Goal: Information Seeking & Learning: Check status

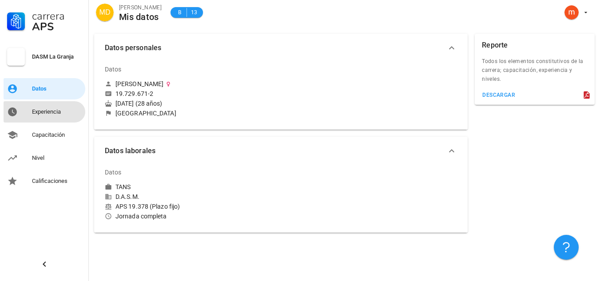
click at [62, 112] on div "Experiencia" at bounding box center [57, 111] width 50 height 7
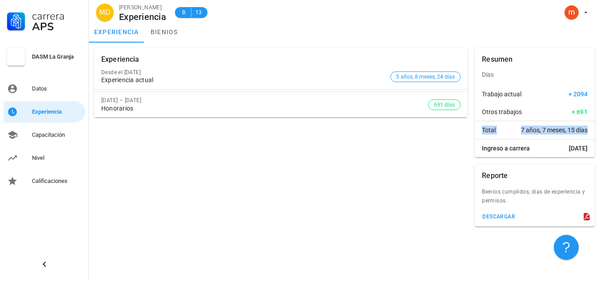
drag, startPoint x: 477, startPoint y: 127, endPoint x: 594, endPoint y: 139, distance: 118.3
click at [595, 138] on div "Resumen Días Trabajo actual + 2094 Otros trabajos + 691 Total 7 años, 7 meses, …" at bounding box center [534, 102] width 127 height 116
click at [403, 151] on div "Experiencia Desde el [DATE] Experiencia actual 5 años, 8 meses, 24 días [DATE] …" at bounding box center [281, 137] width 381 height 186
drag, startPoint x: 489, startPoint y: 94, endPoint x: 603, endPoint y: 107, distance: 115.4
click at [600, 107] on html "Carrera APS DASM La Granja Datos Experiencia Capacitación Nivel Calificaciones …" at bounding box center [300, 140] width 600 height 281
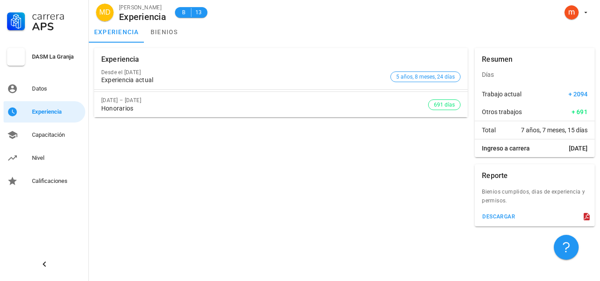
click at [577, 97] on span "+ 2094" at bounding box center [578, 94] width 19 height 9
drag, startPoint x: 528, startPoint y: 112, endPoint x: 587, endPoint y: 114, distance: 59.5
click at [587, 114] on div "Otros trabajos + 691" at bounding box center [535, 112] width 120 height 18
click at [549, 100] on div "Trabajo actual + 2094" at bounding box center [535, 94] width 120 height 18
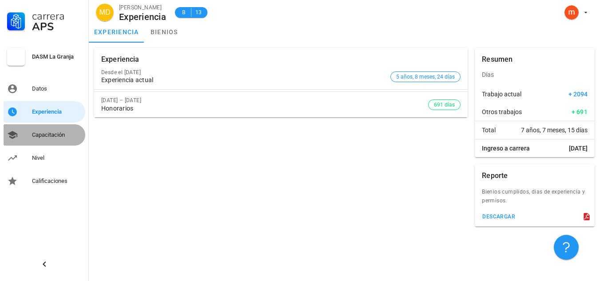
click at [43, 134] on div "Capacitación" at bounding box center [57, 134] width 50 height 7
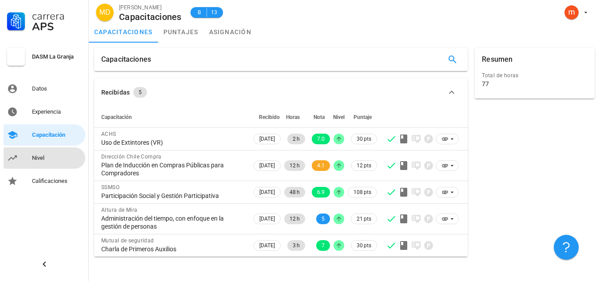
click at [36, 160] on div "Nivel" at bounding box center [57, 158] width 50 height 7
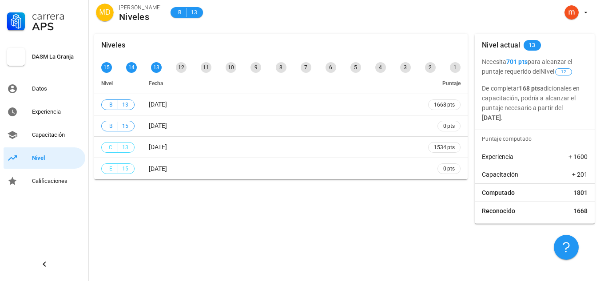
drag, startPoint x: 485, startPoint y: 87, endPoint x: 561, endPoint y: 93, distance: 75.8
click at [531, 89] on p "De completar 168 pts adicionales en capacitación, podría a alcanzar el puntaje …" at bounding box center [535, 103] width 106 height 39
click at [561, 98] on p "De completar 168 pts adicionales en capacitación, podría a alcanzar el puntaje …" at bounding box center [535, 103] width 106 height 39
drag, startPoint x: 510, startPoint y: 88, endPoint x: 563, endPoint y: 95, distance: 53.3
click at [563, 95] on p "De completar 168 pts adicionales en capacitación, podría a alcanzar el puntaje …" at bounding box center [535, 103] width 106 height 39
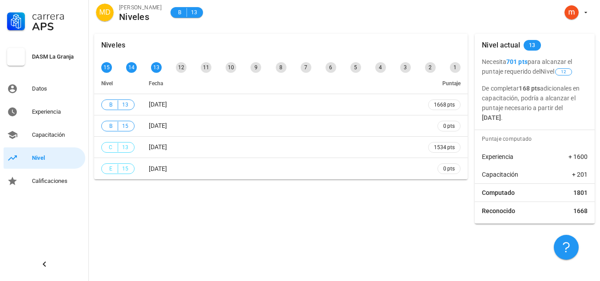
click at [572, 99] on p "De completar 168 pts adicionales en capacitación, podría a alcanzar el puntaje …" at bounding box center [535, 103] width 106 height 39
drag, startPoint x: 486, startPoint y: 96, endPoint x: 573, endPoint y: 103, distance: 86.8
click at [573, 103] on p "De completar 168 pts adicionales en capacitación, podría a alcanzar el puntaje …" at bounding box center [535, 103] width 106 height 39
click at [505, 107] on p "De completar 168 pts adicionales en capacitación, podría a alcanzar el puntaje …" at bounding box center [535, 103] width 106 height 39
drag, startPoint x: 476, startPoint y: 107, endPoint x: 567, endPoint y: 113, distance: 90.8
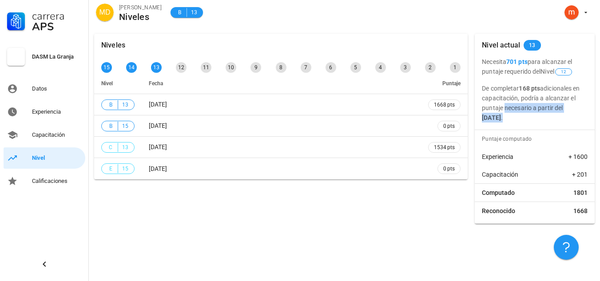
click at [567, 113] on div "Necesita 701 pts para alcanzar el puntaje requerido del Nivel 12 De completar 1…" at bounding box center [535, 90] width 120 height 66
click at [576, 111] on p "De completar 168 pts adicionales en capacitación, podría a alcanzar el puntaje …" at bounding box center [535, 103] width 106 height 39
drag, startPoint x: 482, startPoint y: 115, endPoint x: 558, endPoint y: 125, distance: 76.1
click at [558, 125] on div "Nivel actual 13 Necesita 701 pts para alcanzar el puntaje requerido del Nivel 1…" at bounding box center [535, 129] width 120 height 190
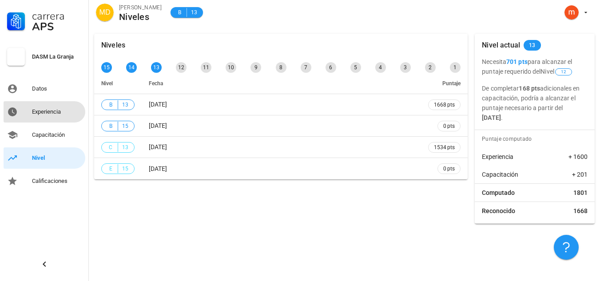
click at [52, 118] on div "Experiencia" at bounding box center [57, 112] width 50 height 14
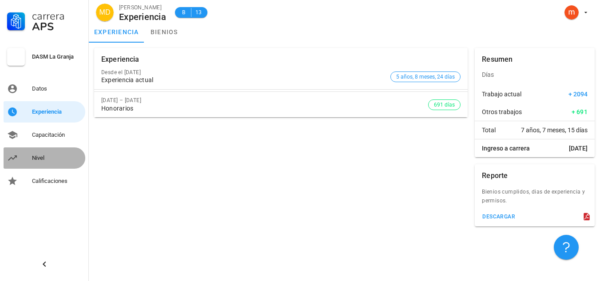
click at [48, 159] on div "Nivel" at bounding box center [57, 158] width 50 height 7
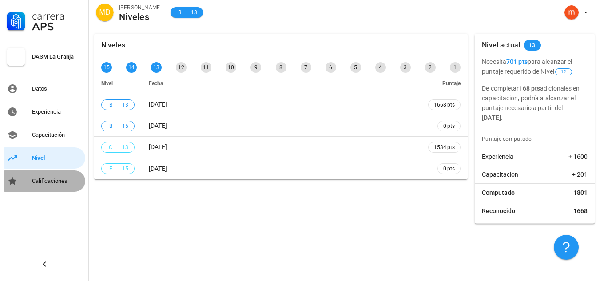
click at [47, 178] on div "Calificaciones" at bounding box center [57, 181] width 50 height 7
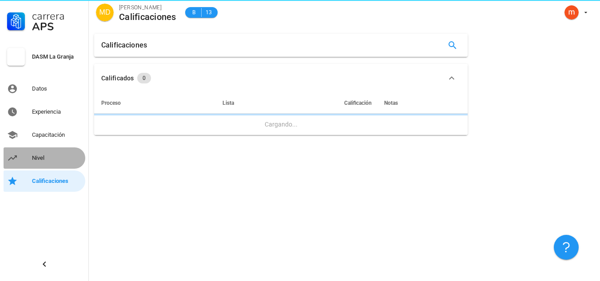
click at [27, 163] on link "Nivel" at bounding box center [45, 157] width 82 height 21
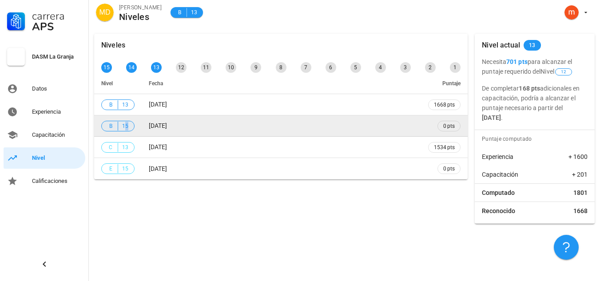
drag, startPoint x: 116, startPoint y: 132, endPoint x: 125, endPoint y: 129, distance: 8.8
click at [125, 129] on td "B 15" at bounding box center [118, 125] width 48 height 21
click at [135, 127] on td "B 15" at bounding box center [118, 125] width 48 height 21
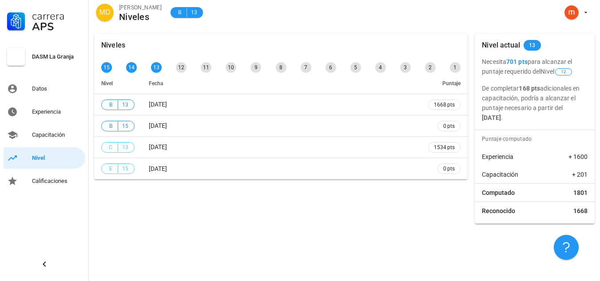
click at [145, 189] on div "Niveles 15 14 13 12 11 10 9 8 7 6 5 4 3 2 1 Nivel Fecha Puntaje B 13 [DATE] 166…" at bounding box center [281, 128] width 381 height 197
click at [39, 182] on div "Calificaciones" at bounding box center [57, 181] width 50 height 7
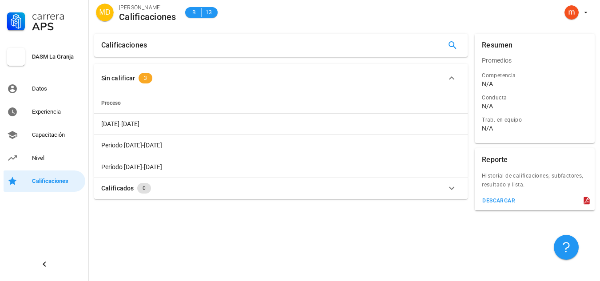
drag, startPoint x: 109, startPoint y: 76, endPoint x: 157, endPoint y: 75, distance: 48.0
click at [157, 75] on div "Sin calificar 3" at bounding box center [275, 78] width 349 height 11
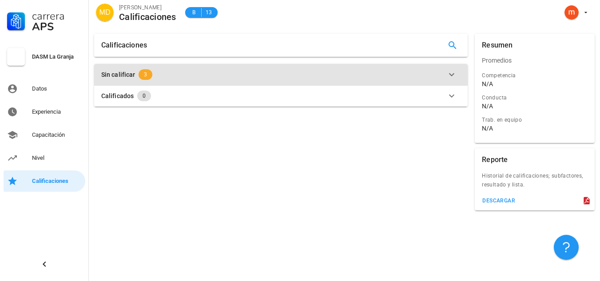
click at [130, 75] on div "Sin calificar" at bounding box center [118, 75] width 34 height 10
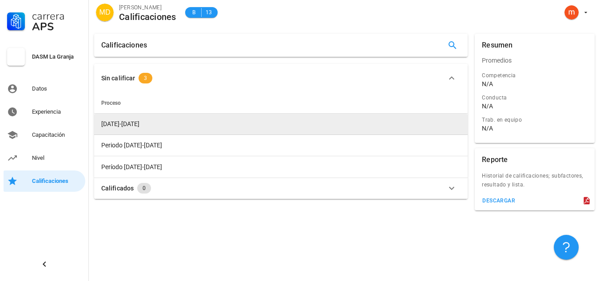
click at [135, 127] on td "[DATE]-[DATE]" at bounding box center [281, 124] width 374 height 21
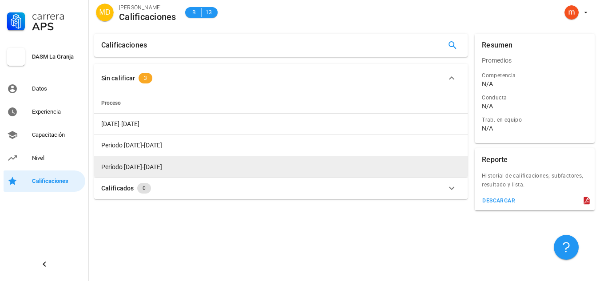
click at [139, 165] on span "Período [DATE]-[DATE]" at bounding box center [131, 166] width 61 height 7
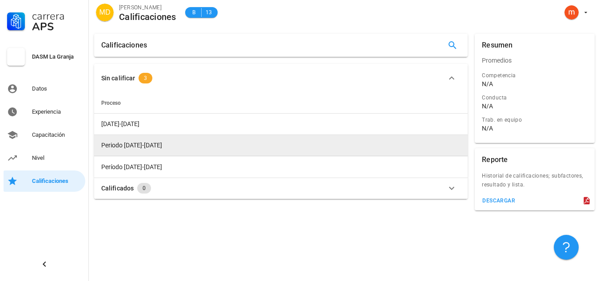
click at [127, 143] on span "Periodo [DATE]-[DATE]" at bounding box center [131, 145] width 61 height 7
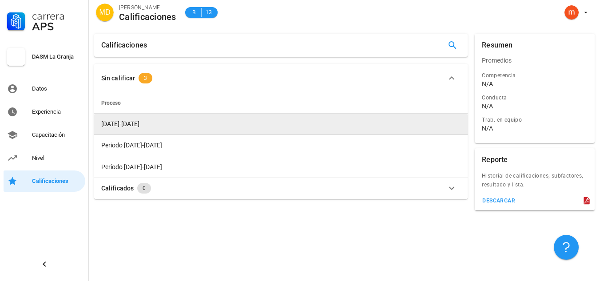
click at [117, 124] on span "[DATE]-[DATE]" at bounding box center [120, 123] width 38 height 7
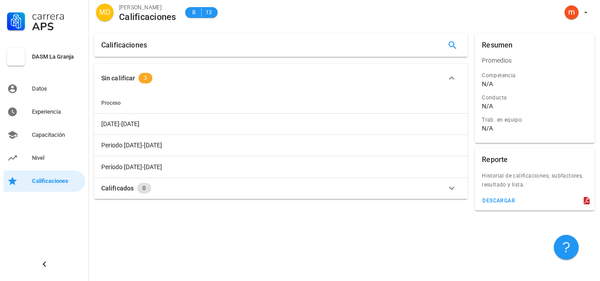
click at [100, 96] on th "Proceso" at bounding box center [281, 102] width 374 height 21
click at [587, 202] on icon at bounding box center [586, 200] width 9 height 9
click at [37, 152] on div "Nivel" at bounding box center [57, 158] width 50 height 14
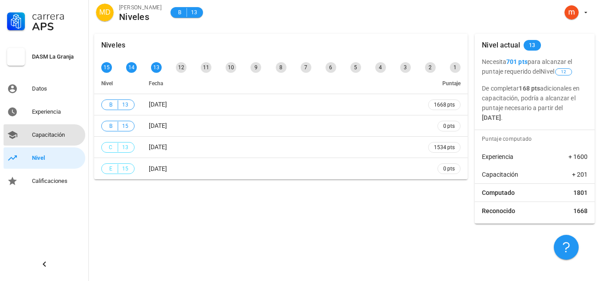
click at [56, 140] on div "Capacitación" at bounding box center [57, 135] width 50 height 14
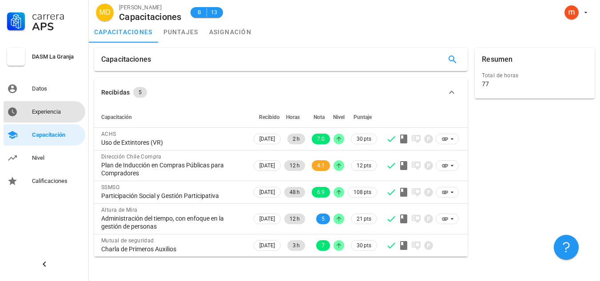
click at [46, 114] on div "Experiencia" at bounding box center [57, 111] width 50 height 7
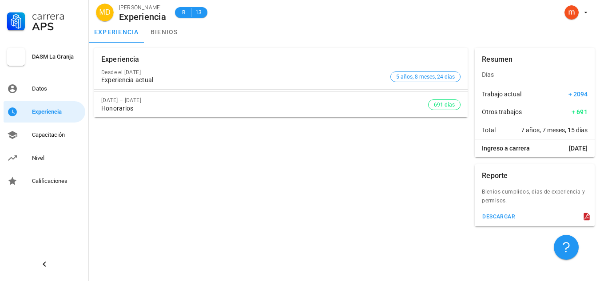
click at [320, 107] on div "Honorarios" at bounding box center [264, 109] width 327 height 8
click at [43, 87] on div "Datos" at bounding box center [57, 88] width 50 height 7
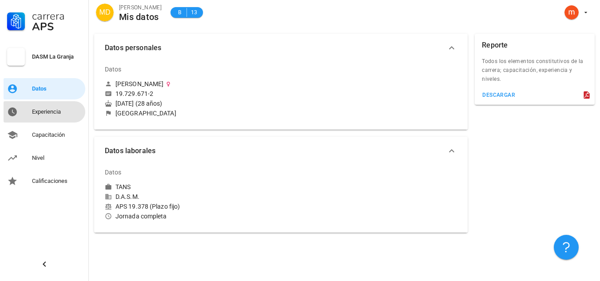
click at [48, 109] on div "Experiencia" at bounding box center [57, 111] width 50 height 7
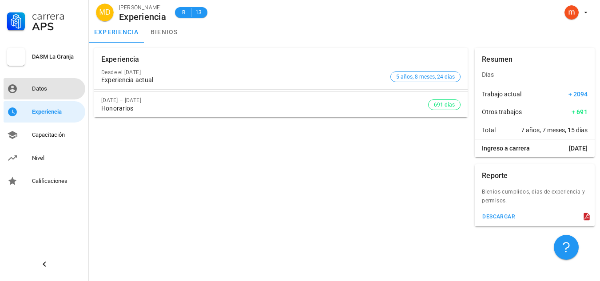
click at [39, 89] on div "Datos" at bounding box center [57, 88] width 50 height 7
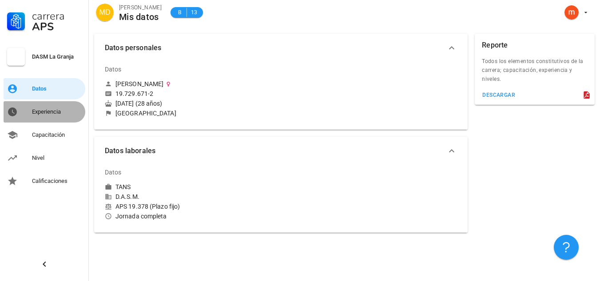
click at [44, 115] on div "Experiencia" at bounding box center [57, 112] width 50 height 14
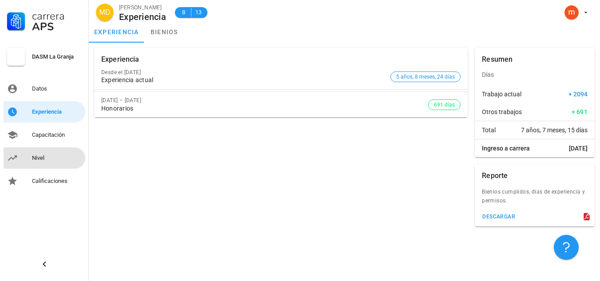
click at [41, 159] on div "Nivel" at bounding box center [57, 158] width 50 height 7
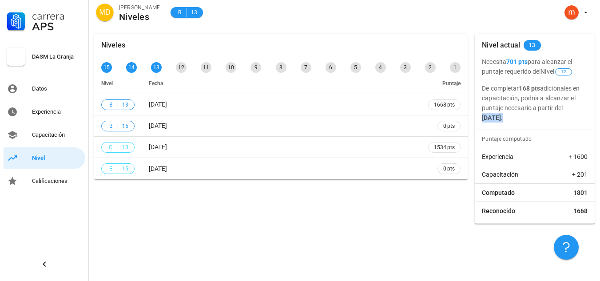
drag, startPoint x: 482, startPoint y: 119, endPoint x: 560, endPoint y: 122, distance: 77.8
click at [560, 122] on p "De completar 168 pts adicionales en capacitación, podría a alcanzar el puntaje …" at bounding box center [535, 103] width 106 height 39
click at [184, 68] on div "12" at bounding box center [181, 67] width 11 height 11
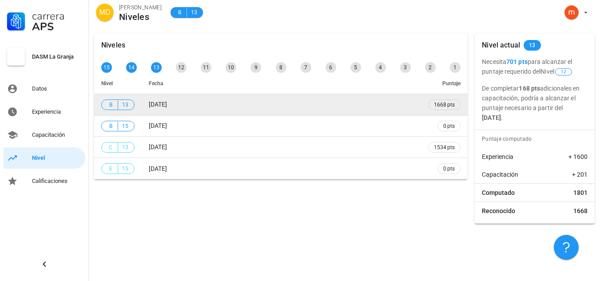
drag, startPoint x: 106, startPoint y: 99, endPoint x: 196, endPoint y: 109, distance: 90.7
click at [196, 109] on tr "B 13 [DATE] 1668 pts" at bounding box center [281, 104] width 374 height 21
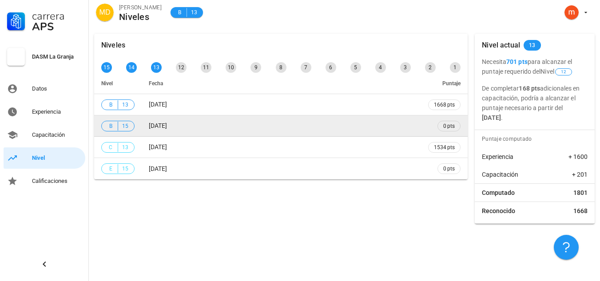
drag, startPoint x: 128, startPoint y: 128, endPoint x: 202, endPoint y: 130, distance: 73.8
click at [202, 130] on tr "B 15 [DATE] 0 pts" at bounding box center [281, 125] width 374 height 21
click at [202, 130] on td "[DATE]" at bounding box center [281, 125] width 279 height 21
drag, startPoint x: 108, startPoint y: 124, endPoint x: 138, endPoint y: 126, distance: 29.4
click at [138, 126] on td "B 15" at bounding box center [118, 125] width 48 height 21
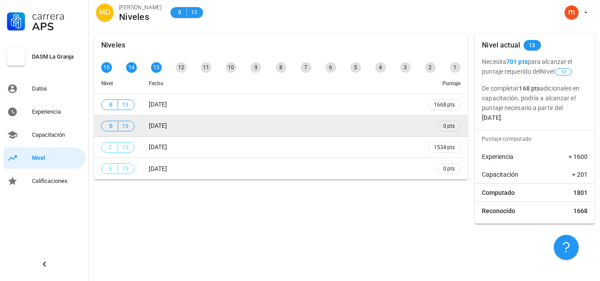
click at [187, 126] on td "[DATE]" at bounding box center [281, 125] width 279 height 21
click at [363, 127] on td "[DATE]" at bounding box center [281, 125] width 279 height 21
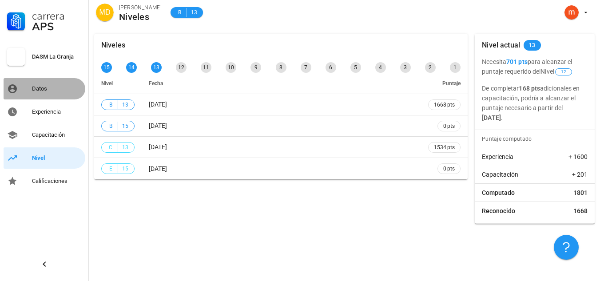
click at [34, 89] on div "Datos" at bounding box center [57, 88] width 50 height 7
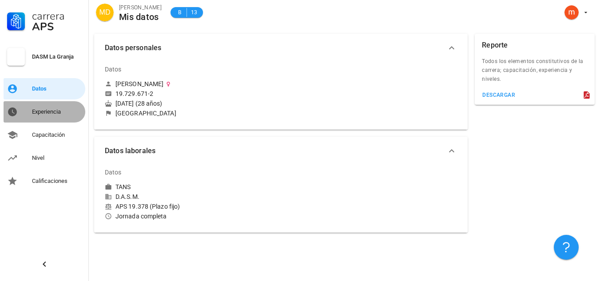
click at [48, 103] on link "Experiencia" at bounding box center [45, 111] width 82 height 21
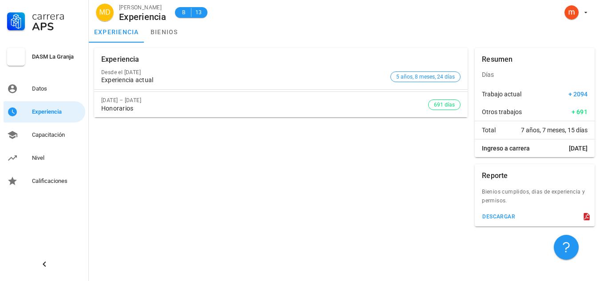
click at [358, 116] on div "[DATE] – [DATE] Honorarios" at bounding box center [264, 104] width 327 height 25
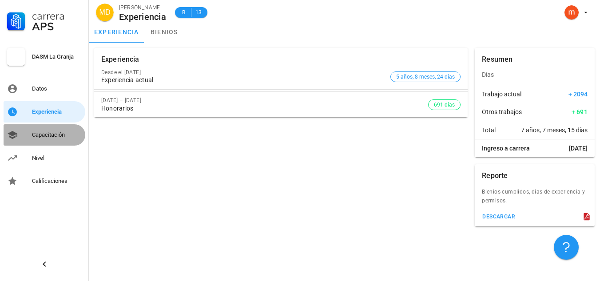
click at [33, 140] on div "Capacitación" at bounding box center [57, 135] width 50 height 14
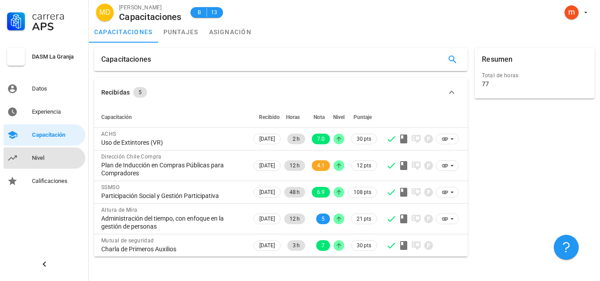
click at [56, 154] on div "Nivel" at bounding box center [57, 158] width 50 height 14
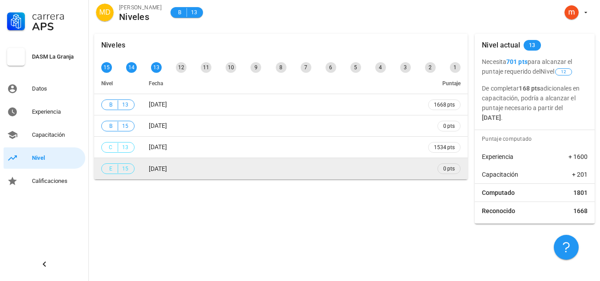
drag, startPoint x: 138, startPoint y: 170, endPoint x: 217, endPoint y: 175, distance: 78.8
click at [217, 175] on tr "E 15 [DATE] 0 pts" at bounding box center [281, 168] width 374 height 21
click at [217, 175] on td "[DATE]" at bounding box center [281, 168] width 279 height 21
drag, startPoint x: 151, startPoint y: 167, endPoint x: 226, endPoint y: 176, distance: 75.1
click at [226, 176] on td "[DATE]" at bounding box center [281, 168] width 279 height 21
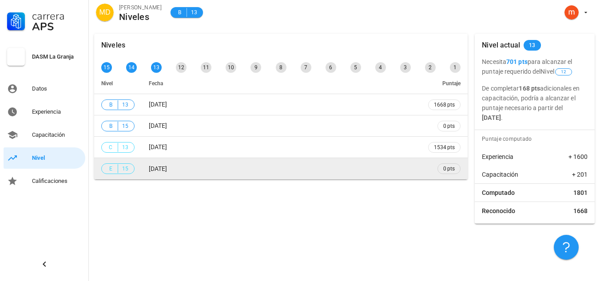
click at [226, 176] on td "[DATE]" at bounding box center [281, 168] width 279 height 21
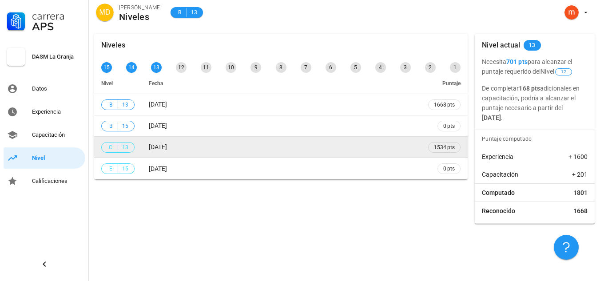
click at [151, 146] on span "[DATE]" at bounding box center [158, 146] width 18 height 7
drag, startPoint x: 151, startPoint y: 146, endPoint x: 207, endPoint y: 155, distance: 56.7
click at [207, 155] on td "[DATE]" at bounding box center [281, 147] width 279 height 21
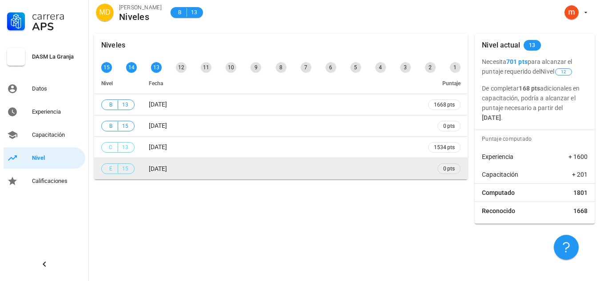
click at [201, 161] on td "[DATE]" at bounding box center [281, 168] width 279 height 21
drag, startPoint x: 142, startPoint y: 173, endPoint x: 202, endPoint y: 174, distance: 60.0
click at [202, 174] on td "[DATE]" at bounding box center [281, 168] width 279 height 21
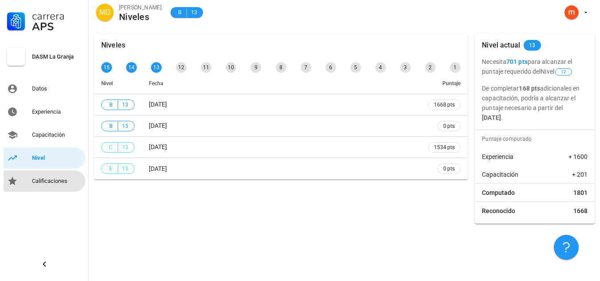
click at [50, 186] on div "Calificaciones" at bounding box center [57, 181] width 50 height 14
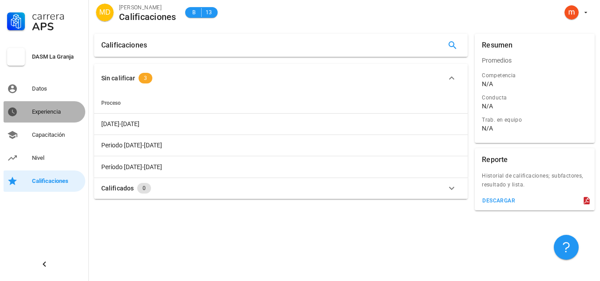
click at [46, 113] on div "Experiencia" at bounding box center [57, 111] width 50 height 7
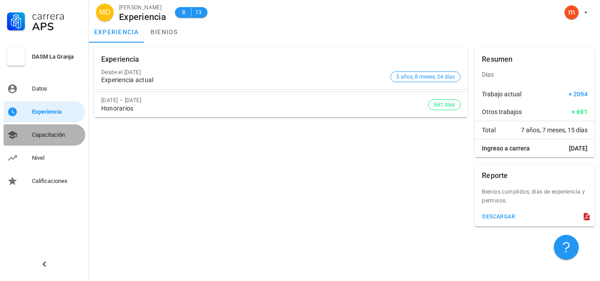
click at [45, 139] on div "Capacitación" at bounding box center [57, 135] width 50 height 14
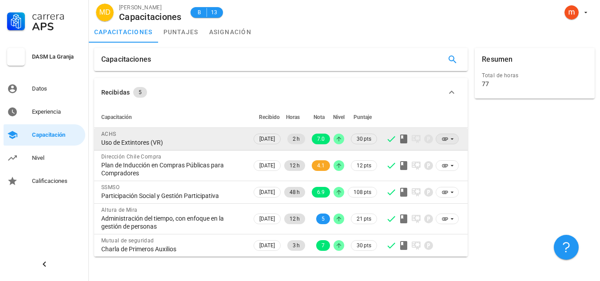
click at [451, 141] on icon at bounding box center [452, 138] width 7 height 7
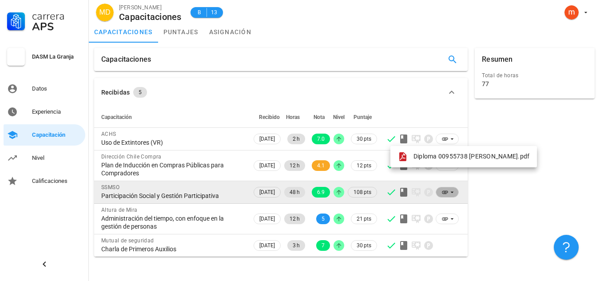
click at [448, 191] on icon at bounding box center [444, 192] width 7 height 7
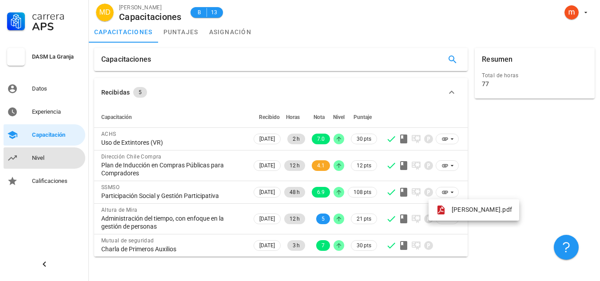
click at [32, 155] on div "Nivel" at bounding box center [57, 158] width 50 height 7
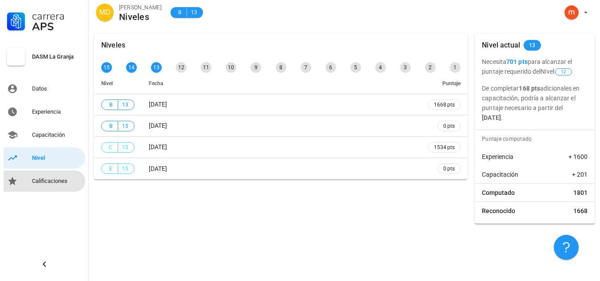
click at [35, 182] on div "Calificaciones" at bounding box center [57, 181] width 50 height 7
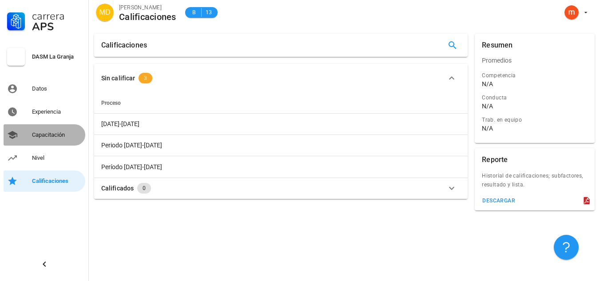
click at [43, 129] on div "Capacitación" at bounding box center [57, 135] width 50 height 14
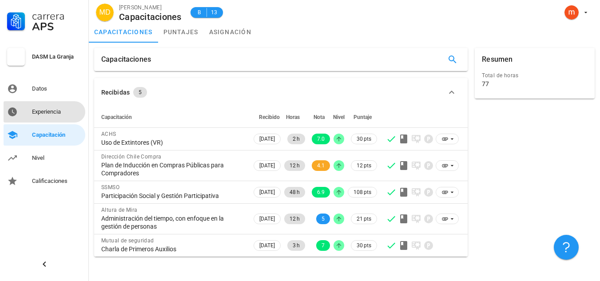
click at [46, 108] on div "Experiencia" at bounding box center [57, 111] width 50 height 7
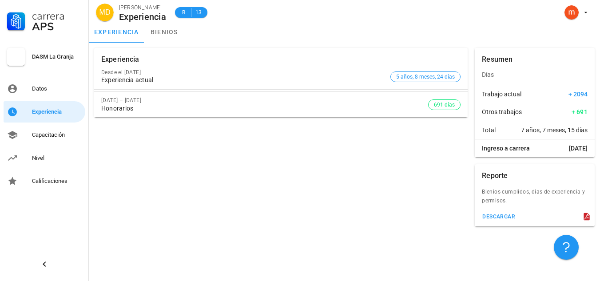
click at [162, 22] on div "Experiencia" at bounding box center [142, 17] width 47 height 10
click at [159, 27] on link "bienios" at bounding box center [164, 31] width 40 height 21
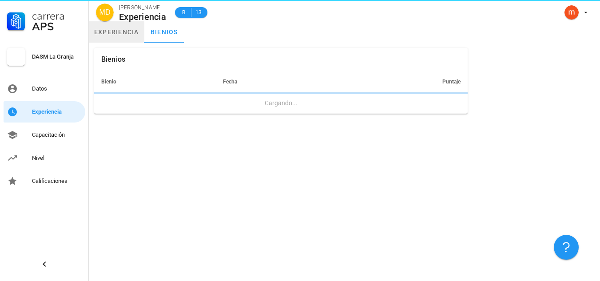
click at [130, 37] on link "experiencia" at bounding box center [117, 31] width 56 height 21
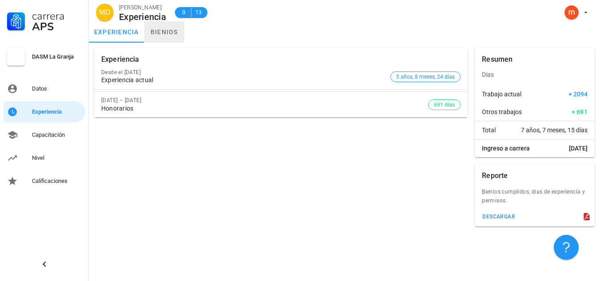
click at [175, 33] on link "bienios" at bounding box center [164, 31] width 40 height 21
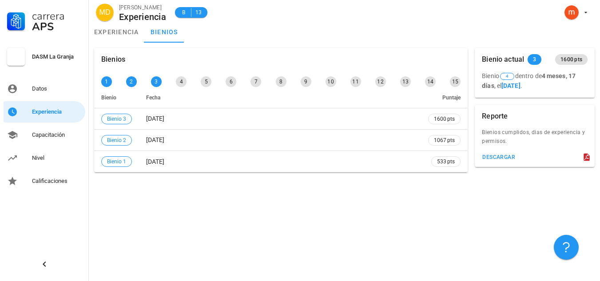
click at [336, 44] on div "Bienios 1 2 3 4 5 6 7 8 9 10 11 12 13 14 15 Bienio Fecha Puntaje Bienio 3 [DATE…" at bounding box center [281, 109] width 381 height 131
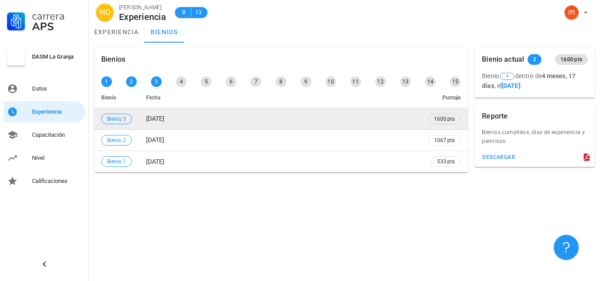
click at [256, 117] on td "[DATE]" at bounding box center [280, 118] width 282 height 21
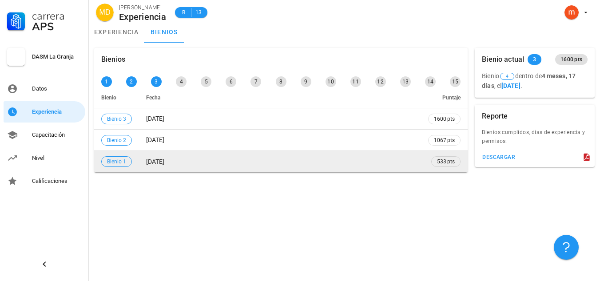
drag, startPoint x: 115, startPoint y: 162, endPoint x: 151, endPoint y: 162, distance: 36.9
click at [151, 162] on tr "Bienio 1 [DATE] 533 pts" at bounding box center [281, 161] width 374 height 21
click at [149, 168] on td "[DATE]" at bounding box center [280, 161] width 282 height 21
